Goal: Find specific page/section: Find specific page/section

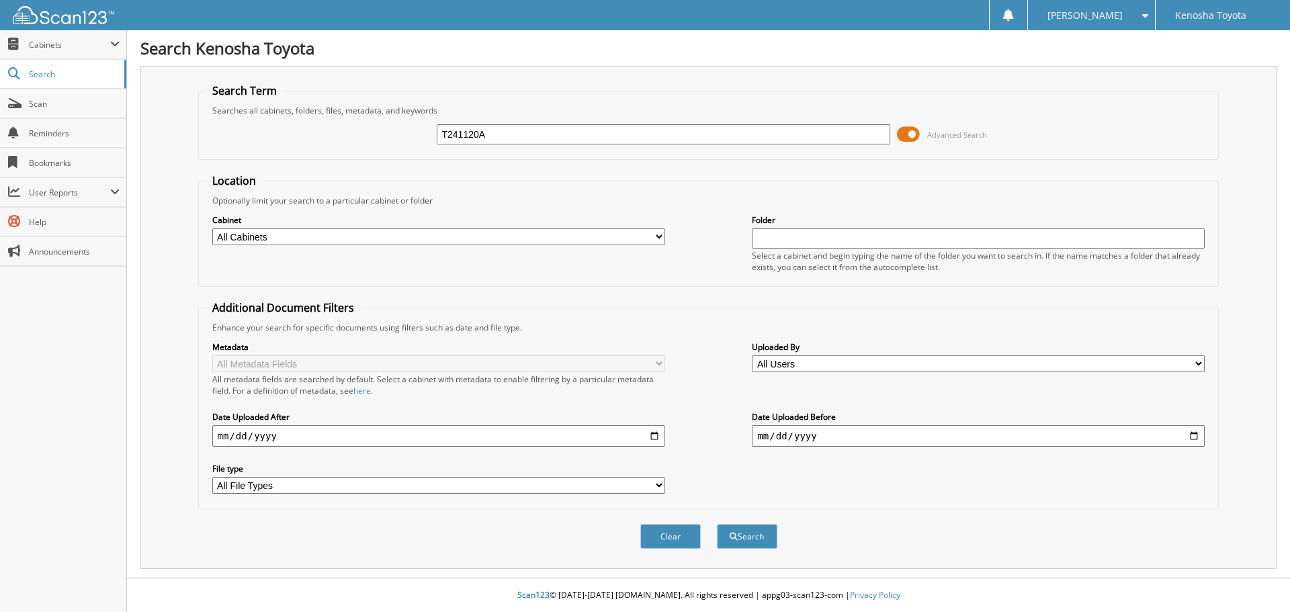
type input "T241120A"
click at [717, 524] on button "Search" at bounding box center [747, 536] width 60 height 25
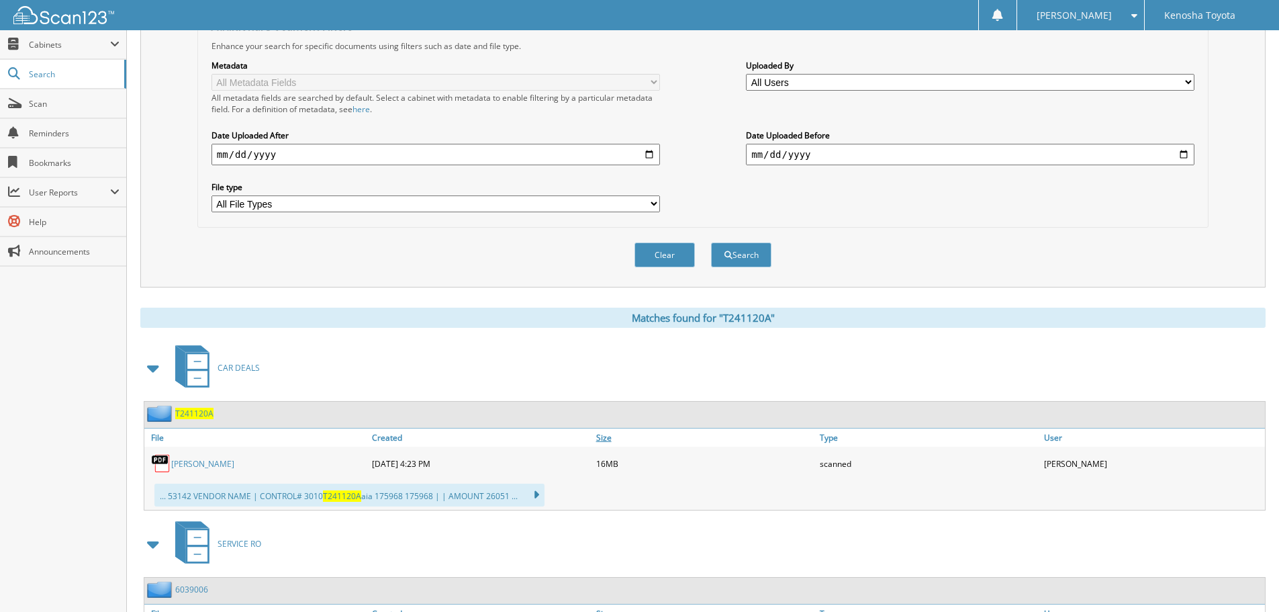
scroll to position [470, 0]
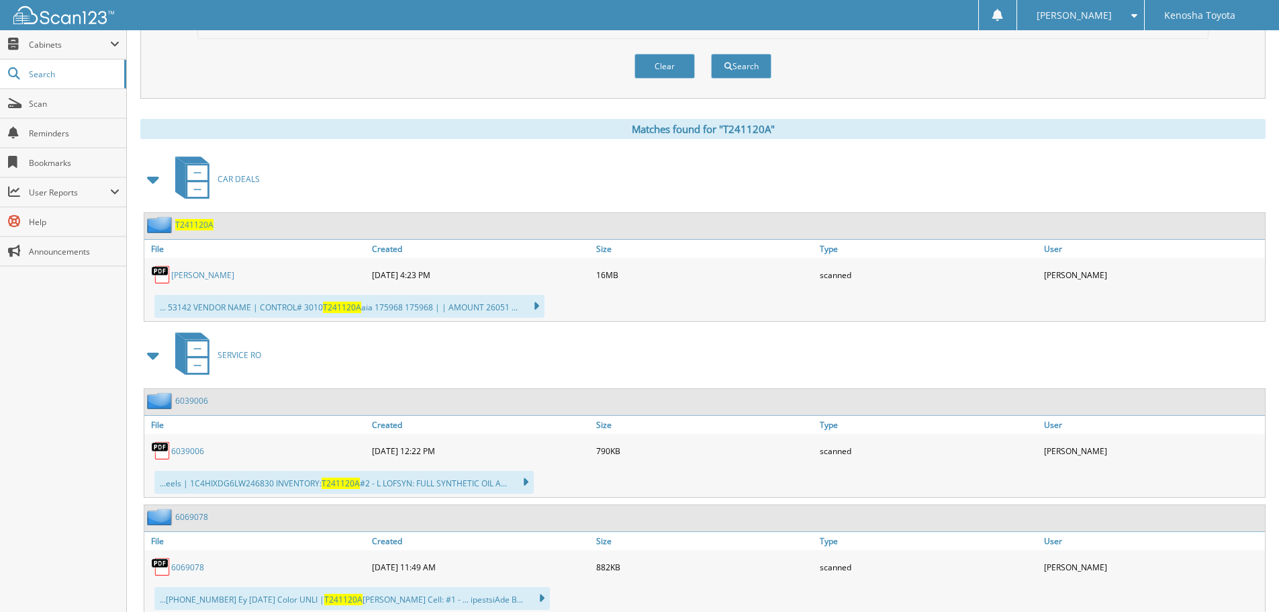
click at [195, 226] on span "T241120A" at bounding box center [194, 224] width 38 height 11
